Goal: Information Seeking & Learning: Compare options

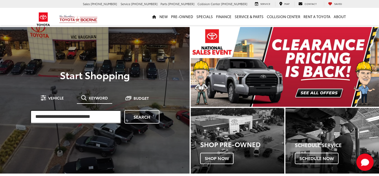
click at [105, 116] on input "search" at bounding box center [75, 116] width 91 height 13
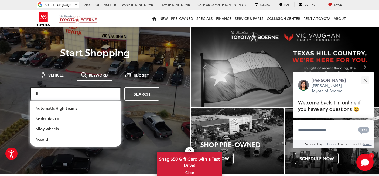
click at [86, 99] on input "*" at bounding box center [75, 93] width 91 height 13
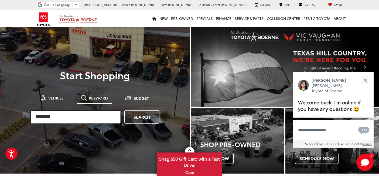
type input "********"
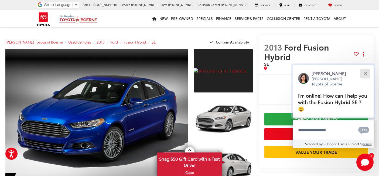
click at [366, 79] on button "Close" at bounding box center [365, 73] width 12 height 12
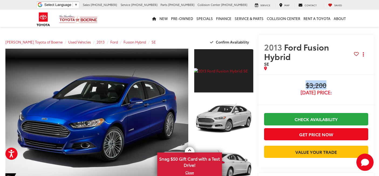
drag, startPoint x: 323, startPoint y: 69, endPoint x: 299, endPoint y: 73, distance: 24.5
click at [299, 82] on span "$3,200" at bounding box center [316, 86] width 104 height 8
click at [323, 82] on span "$3,200" at bounding box center [316, 86] width 104 height 8
drag, startPoint x: 320, startPoint y: 79, endPoint x: 292, endPoint y: 67, distance: 30.1
click at [292, 82] on div "$3,200 Today's Price:" at bounding box center [316, 88] width 104 height 13
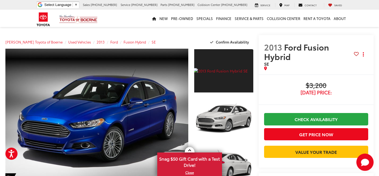
click at [291, 74] on div "Buy $3,200 Today's Price: Check Availability Get Price Now Value Your Trade $3,…" at bounding box center [316, 120] width 115 height 93
drag, startPoint x: 292, startPoint y: 61, endPoint x: 332, endPoint y: 80, distance: 44.2
click at [332, 80] on div "Buy $3,200 Today's Price: Check Availability Get Price Now Value Your Trade $3,…" at bounding box center [316, 120] width 115 height 93
click at [333, 90] on span "[DATE] Price:" at bounding box center [316, 92] width 104 height 5
drag, startPoint x: 331, startPoint y: 81, endPoint x: 280, endPoint y: 56, distance: 56.6
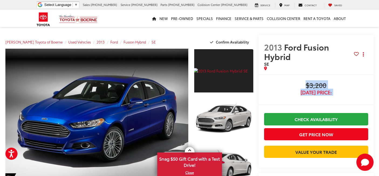
click at [280, 56] on div "2013 Ford Fusion Hybrid SE Copy Link Share Print Buy $3,200 Today's Price: Chec…" at bounding box center [316, 101] width 115 height 132
click at [274, 82] on span "$3,200" at bounding box center [316, 86] width 104 height 8
drag, startPoint x: 291, startPoint y: 67, endPoint x: 331, endPoint y: 80, distance: 41.7
click at [331, 82] on div "$3,200 Today's Price: Check Availability Get Price Now Value Your Trade" at bounding box center [316, 121] width 104 height 79
click at [336, 90] on span "[DATE] Price:" at bounding box center [316, 92] width 104 height 5
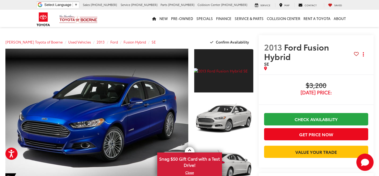
drag, startPoint x: 336, startPoint y: 79, endPoint x: 280, endPoint y: 62, distance: 59.2
click at [280, 74] on div "Buy $3,200 Today's Price: Check Availability Get Price Now Value Your Trade $3,…" at bounding box center [316, 120] width 115 height 93
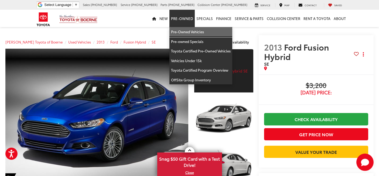
drag, startPoint x: 186, startPoint y: 33, endPoint x: 182, endPoint y: 52, distance: 19.1
click at [186, 33] on link "Pre-Owned Vehicles" at bounding box center [200, 32] width 63 height 10
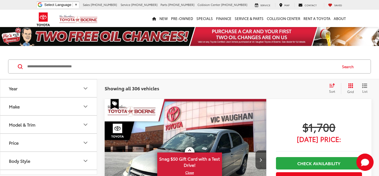
click at [70, 107] on button "Make" at bounding box center [48, 106] width 97 height 18
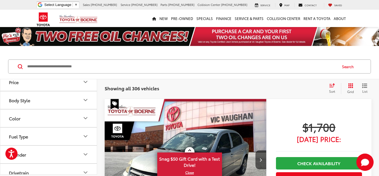
click at [53, 46] on label "Toyota (217)" at bounding box center [49, 41] width 22 height 9
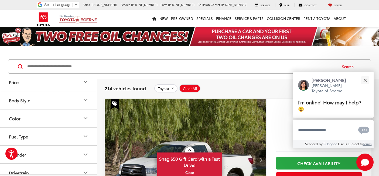
click at [117, 77] on div "Search" at bounding box center [189, 66] width 379 height 25
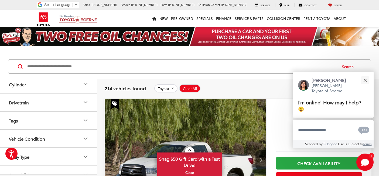
click at [33, 14] on label "Highlander (9)" at bounding box center [48, 8] width 73 height 9
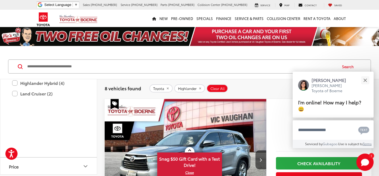
click at [36, 50] on label "XLE (5)" at bounding box center [52, 44] width 65 height 9
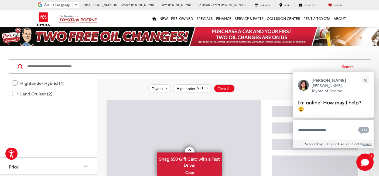
click at [116, 73] on div "Search" at bounding box center [189, 66] width 363 height 14
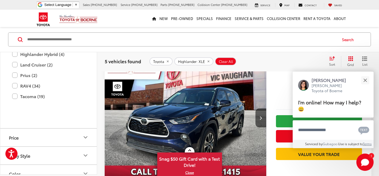
scroll to position [270, 0]
click at [259, 114] on button "Next image" at bounding box center [261, 117] width 11 height 19
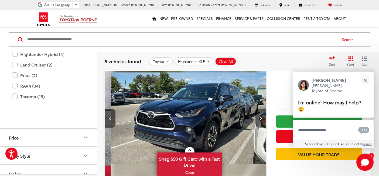
scroll to position [0, 162]
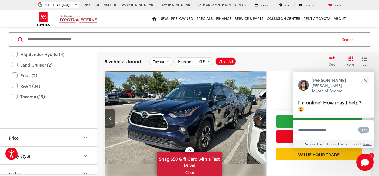
click at [260, 117] on icon "Next image" at bounding box center [261, 118] width 2 height 4
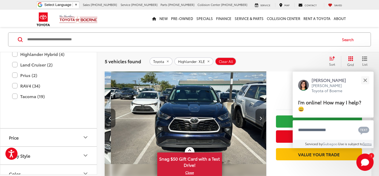
scroll to position [0, 325]
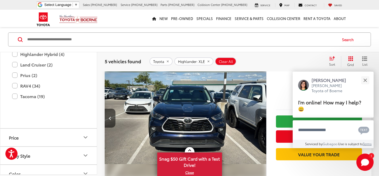
click at [261, 118] on icon "Next image" at bounding box center [261, 118] width 2 height 4
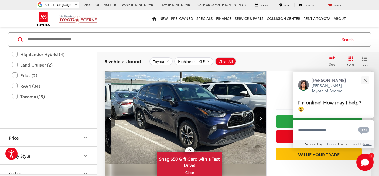
scroll to position [0, 487]
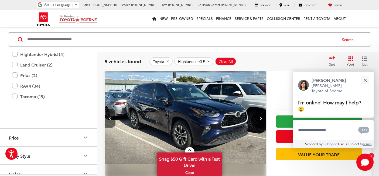
click at [261, 118] on icon "Next image" at bounding box center [261, 118] width 2 height 4
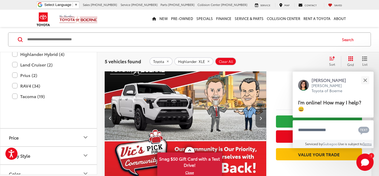
click at [261, 118] on icon "Next image" at bounding box center [261, 118] width 2 height 4
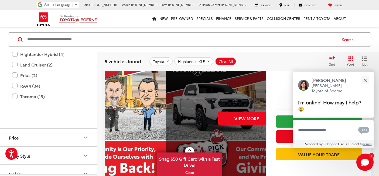
scroll to position [0, 812]
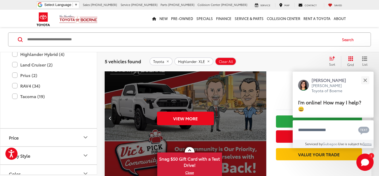
click at [261, 118] on div "View More" at bounding box center [185, 118] width 162 height 122
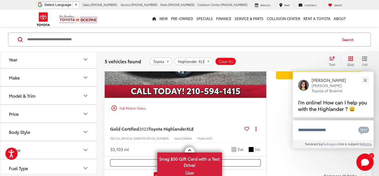
scroll to position [731, 0]
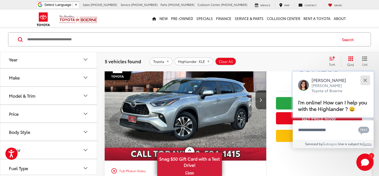
click at [368, 79] on button "Close" at bounding box center [365, 80] width 12 height 12
